Goal: Information Seeking & Learning: Learn about a topic

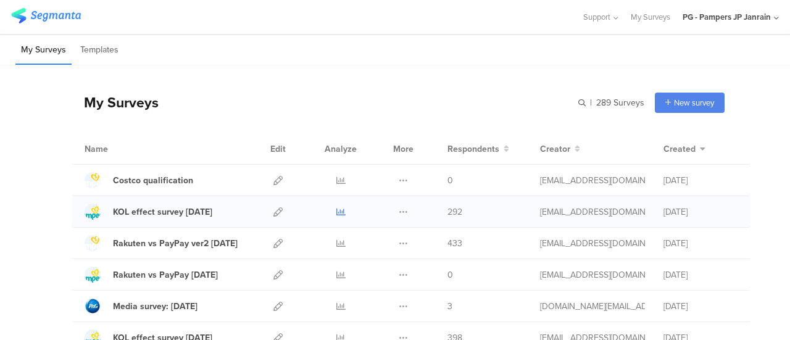
click at [336, 213] on icon at bounding box center [340, 211] width 9 height 9
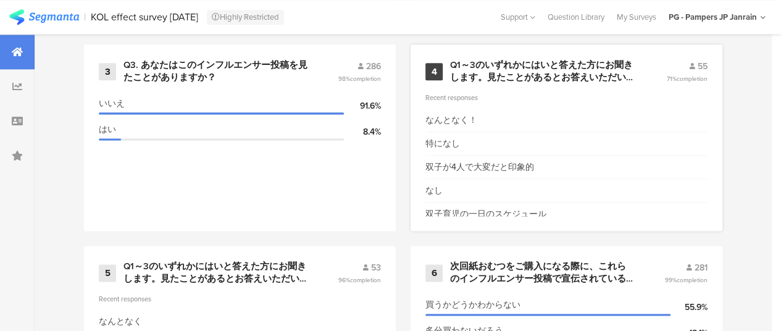
scroll to position [741, 0]
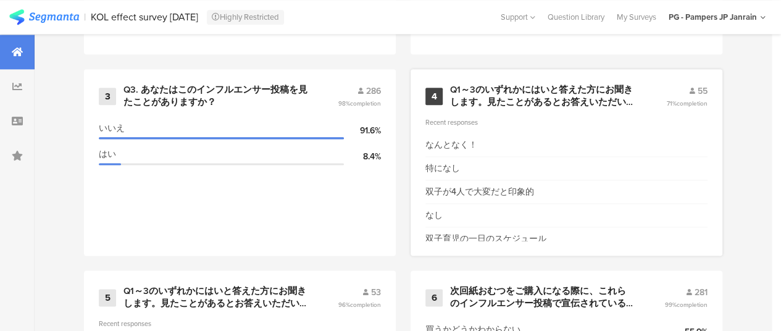
click at [522, 108] on div "Q1～3のいずれかにはいと答えた方にお聞きします。見たことがあるとお答えいただいたインフルエンサー投稿で、特にどの内容が印象に残りましたか？" at bounding box center [543, 96] width 186 height 24
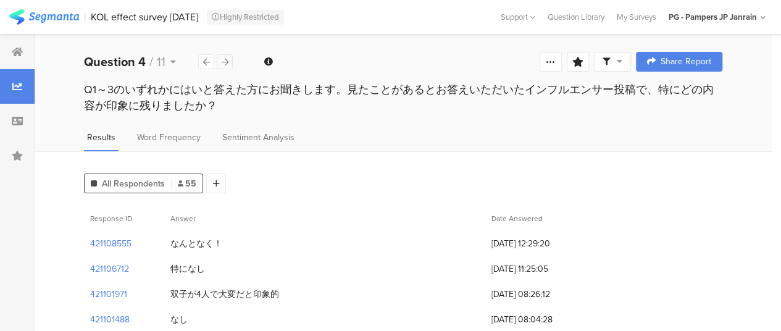
click at [227, 60] on icon at bounding box center [225, 62] width 7 height 8
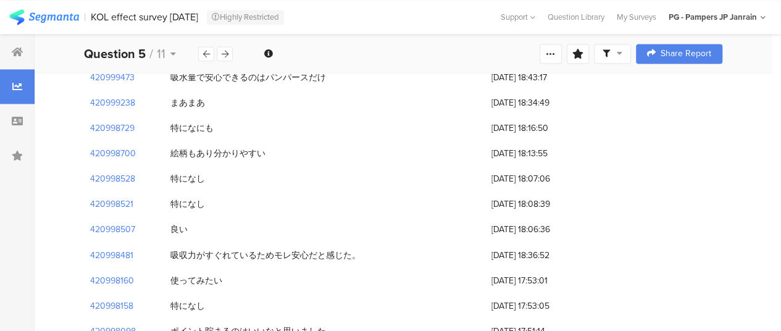
scroll to position [906, 0]
